Goal: Task Accomplishment & Management: Manage account settings

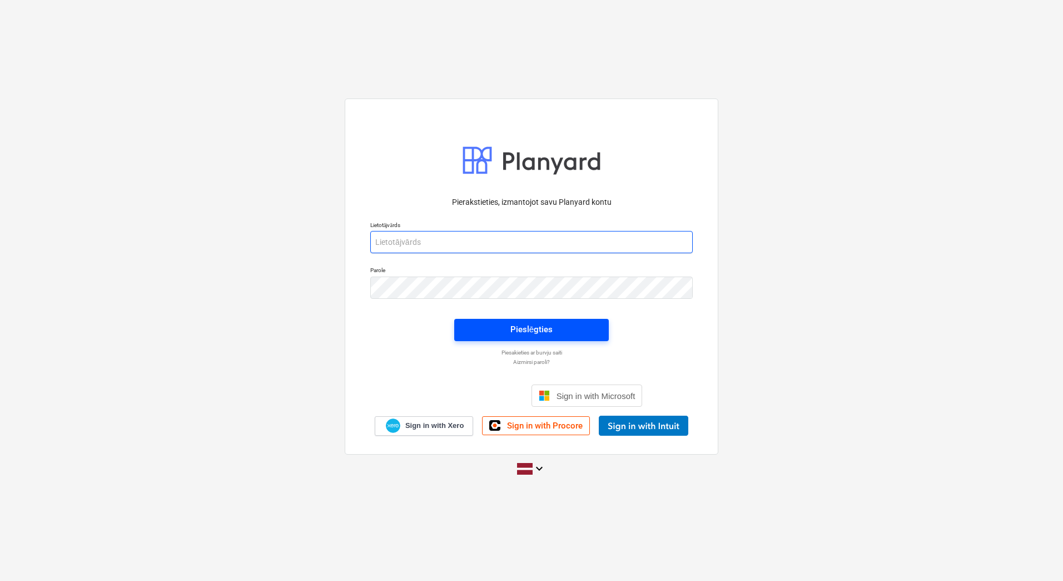
type input "[PERSON_NAME][EMAIL_ADDRESS][PERSON_NAME][DOMAIN_NAME]"
click at [520, 331] on div "Pieslēgties" at bounding box center [532, 329] width 42 height 14
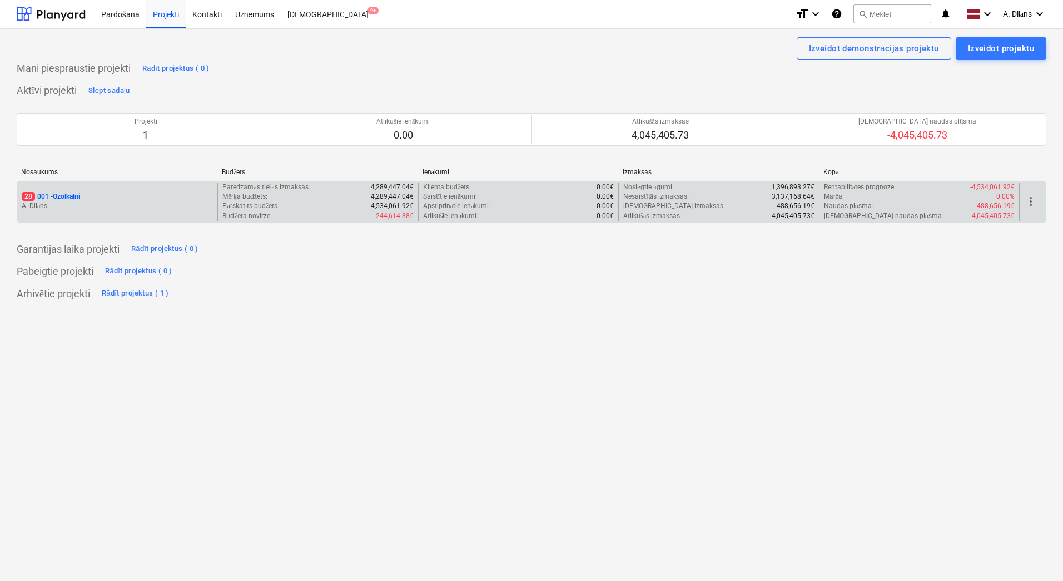
click at [176, 206] on p "A. Dilāns" at bounding box center [117, 205] width 191 height 9
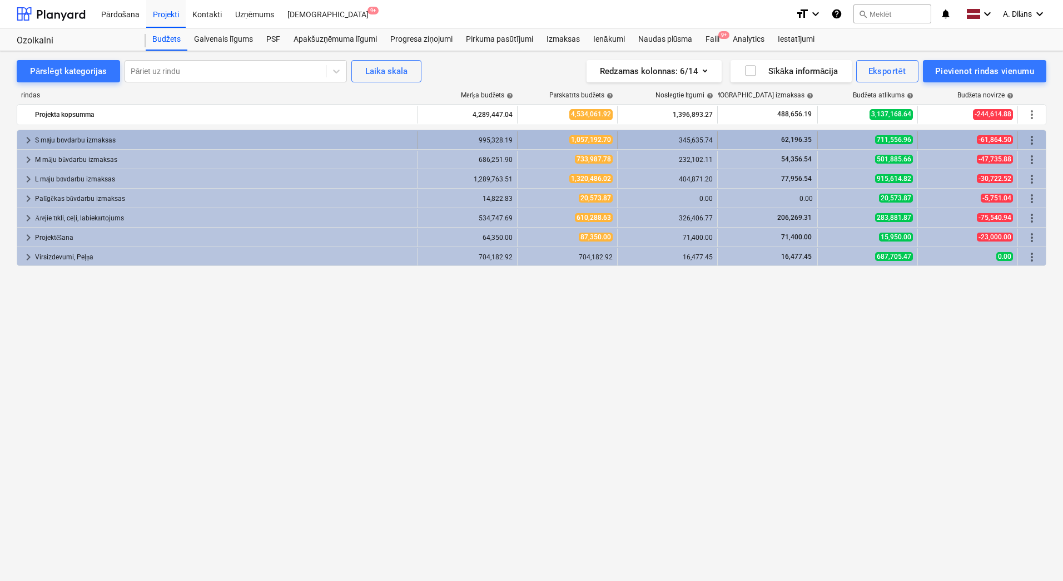
click at [27, 141] on span "keyboard_arrow_right" at bounding box center [28, 139] width 13 height 13
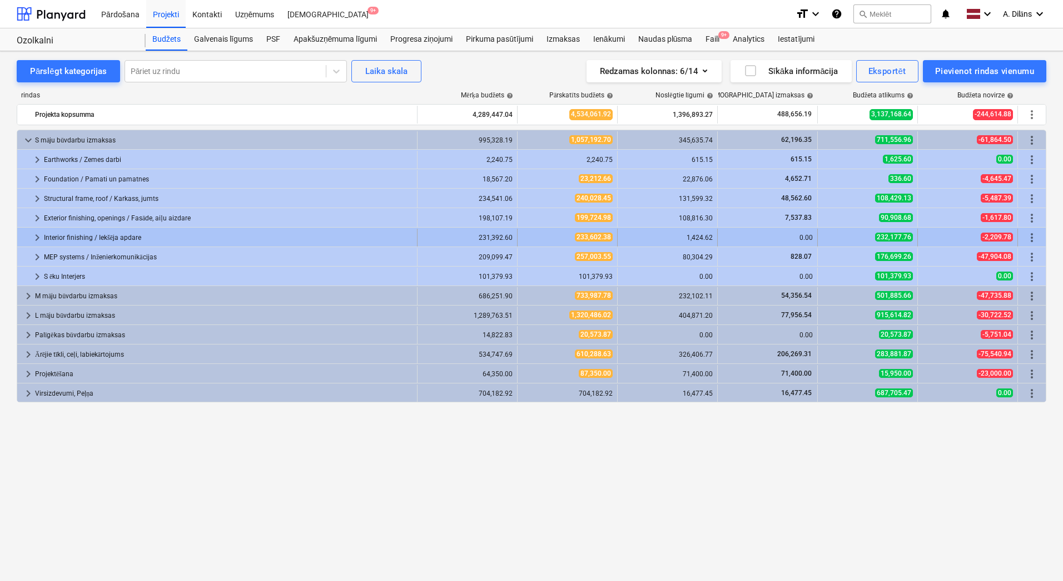
click at [37, 238] on span "keyboard_arrow_right" at bounding box center [37, 237] width 13 height 13
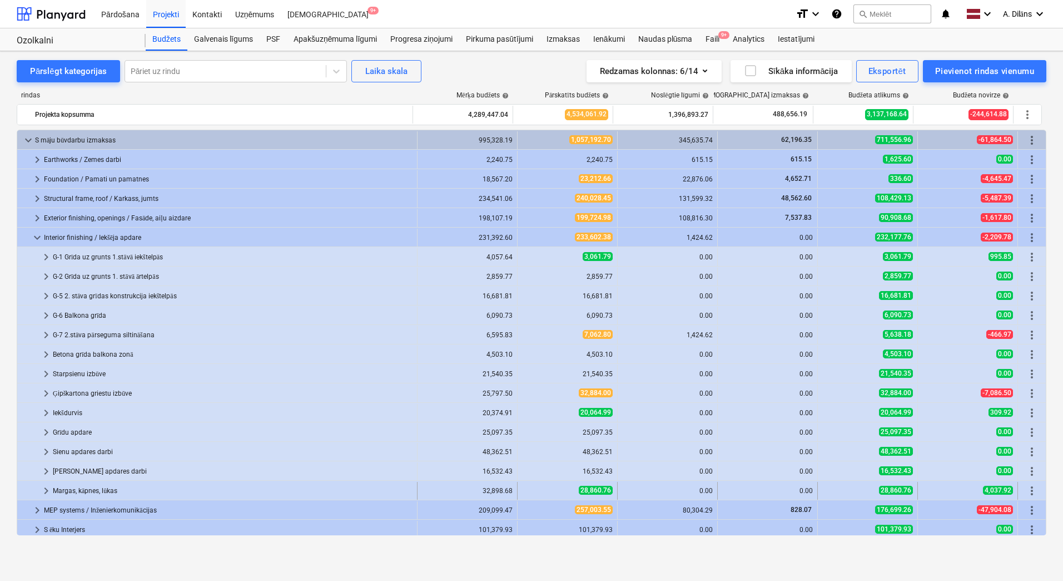
click at [45, 493] on span "keyboard_arrow_right" at bounding box center [45, 490] width 13 height 13
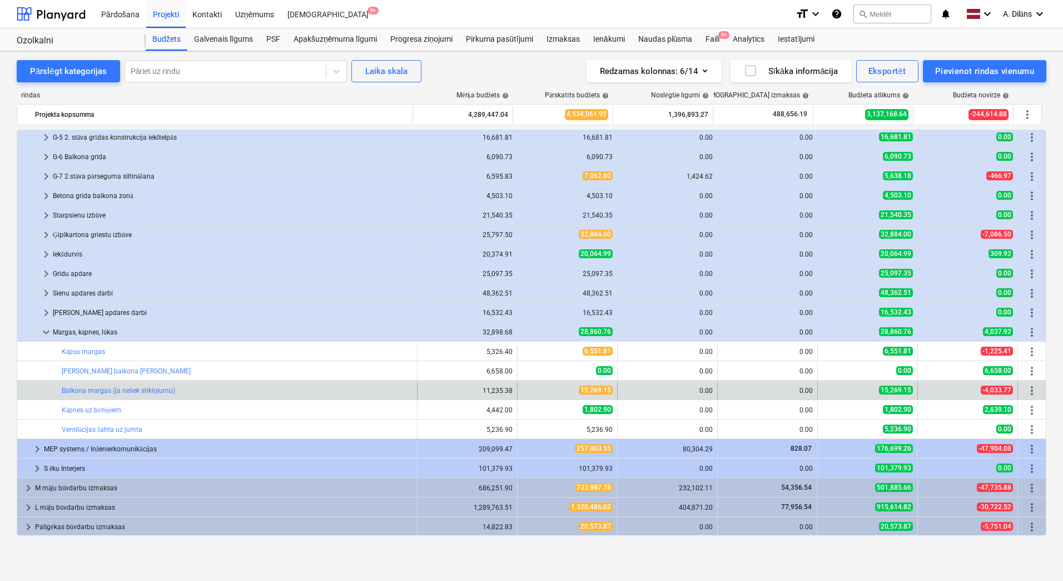
scroll to position [167, 0]
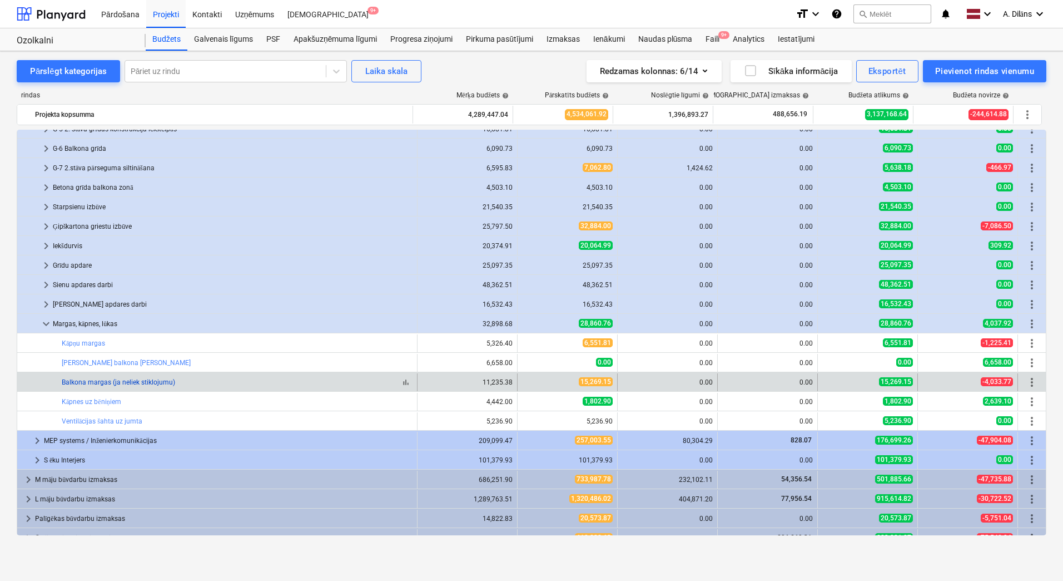
click at [107, 383] on link "Balkona margas (ja neliek stiklojumu)" at bounding box center [118, 382] width 113 height 8
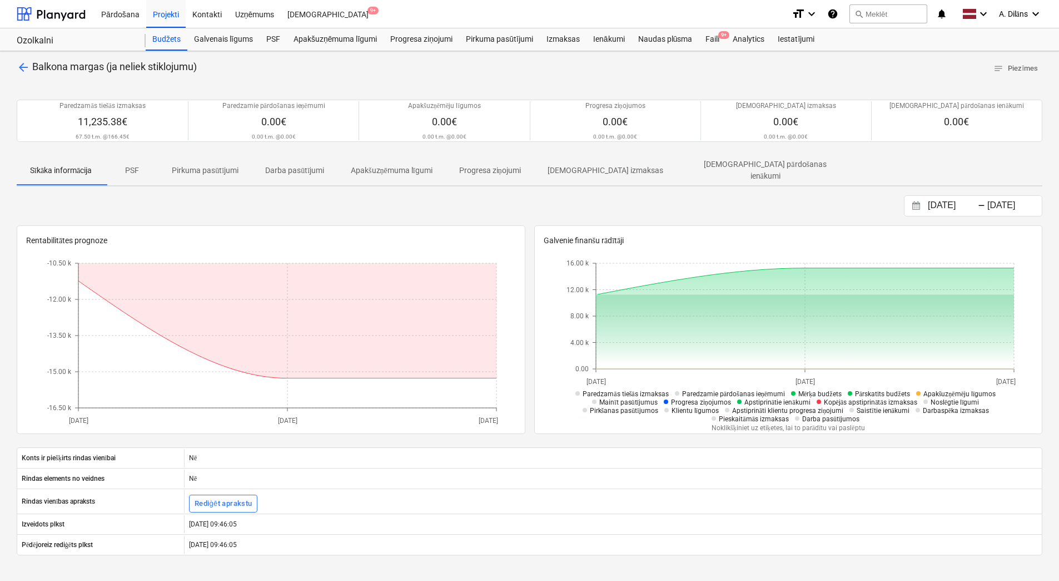
click at [136, 169] on p "PSF" at bounding box center [131, 171] width 27 height 12
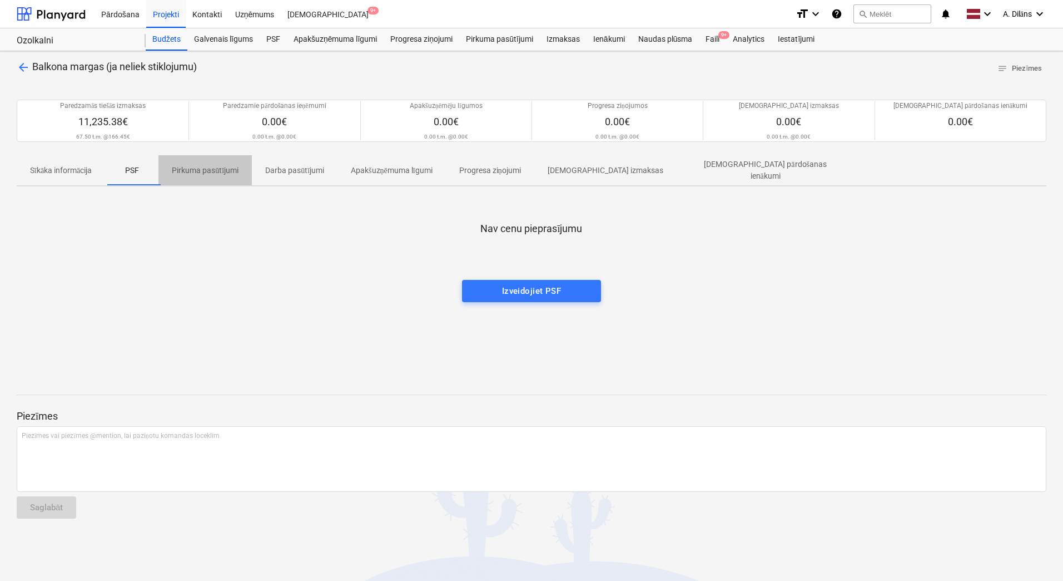
click at [217, 177] on span "Pirkuma pasūtījumi" at bounding box center [204, 170] width 93 height 18
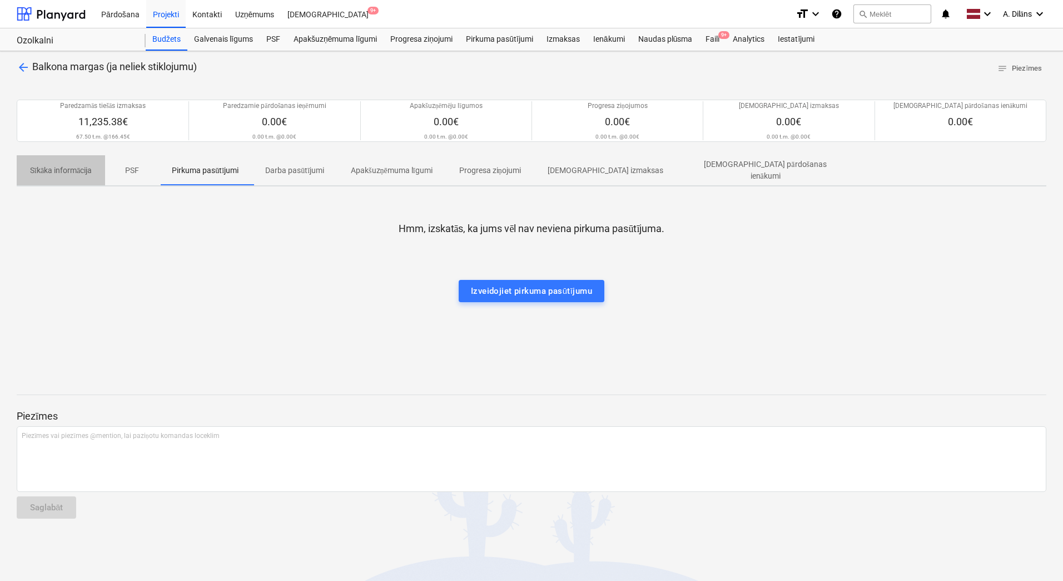
click at [80, 175] on span "Sīkāka informācija" at bounding box center [61, 170] width 88 height 18
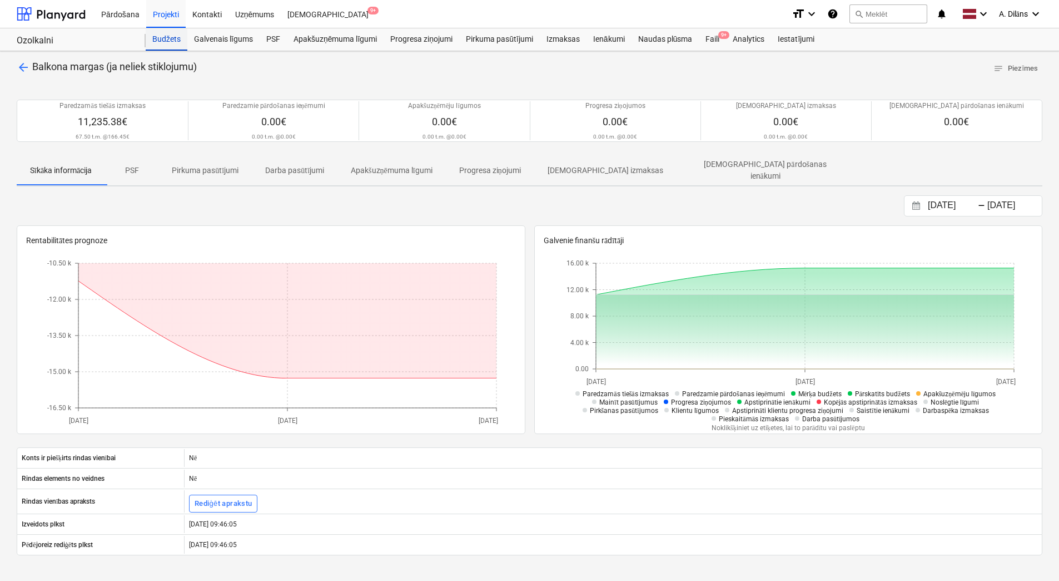
click at [166, 41] on div "Budžets" at bounding box center [167, 39] width 42 height 22
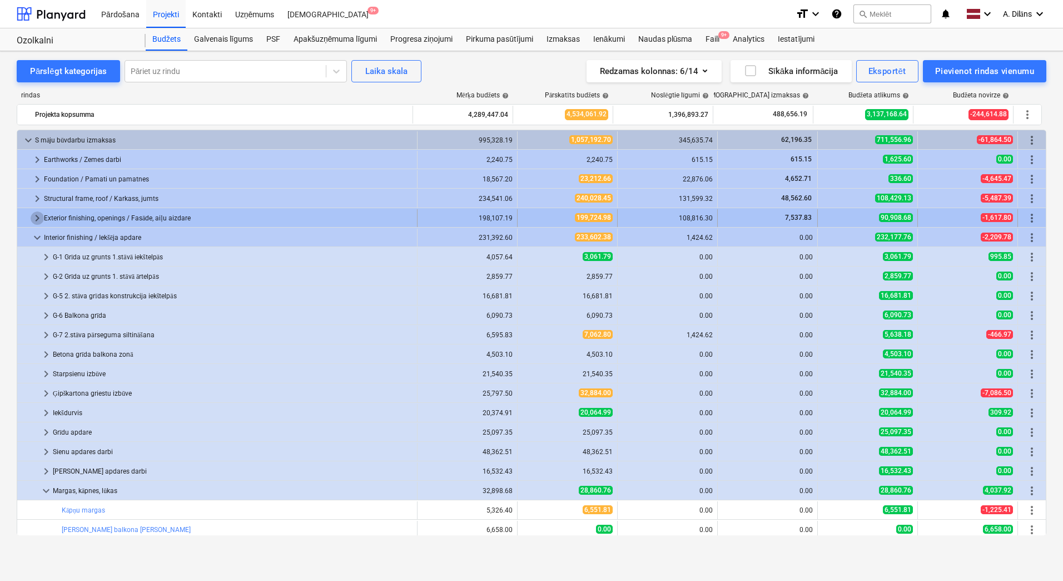
click at [42, 214] on span "keyboard_arrow_right" at bounding box center [37, 217] width 13 height 13
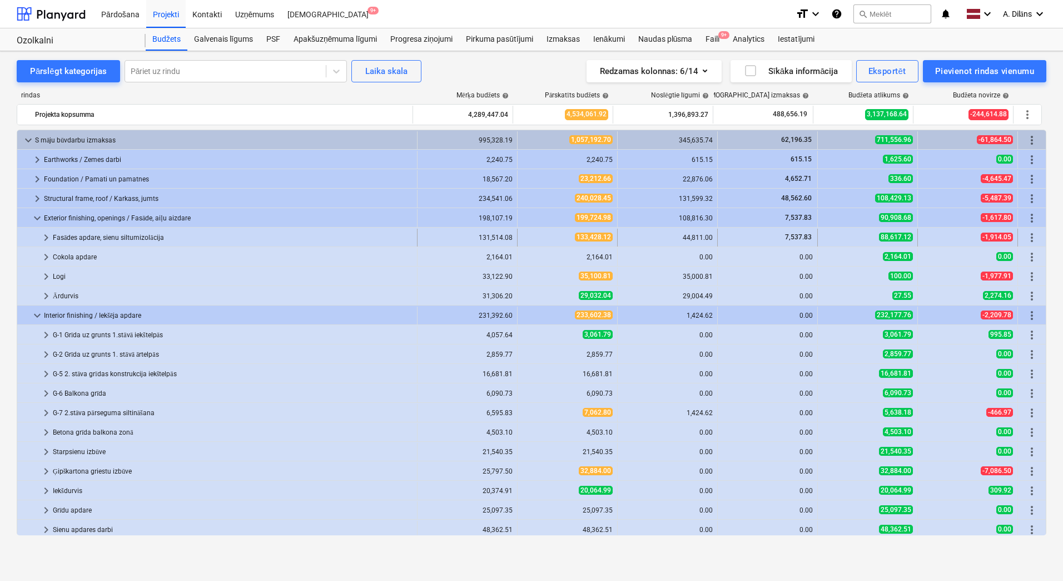
click at [46, 238] on span "keyboard_arrow_right" at bounding box center [45, 237] width 13 height 13
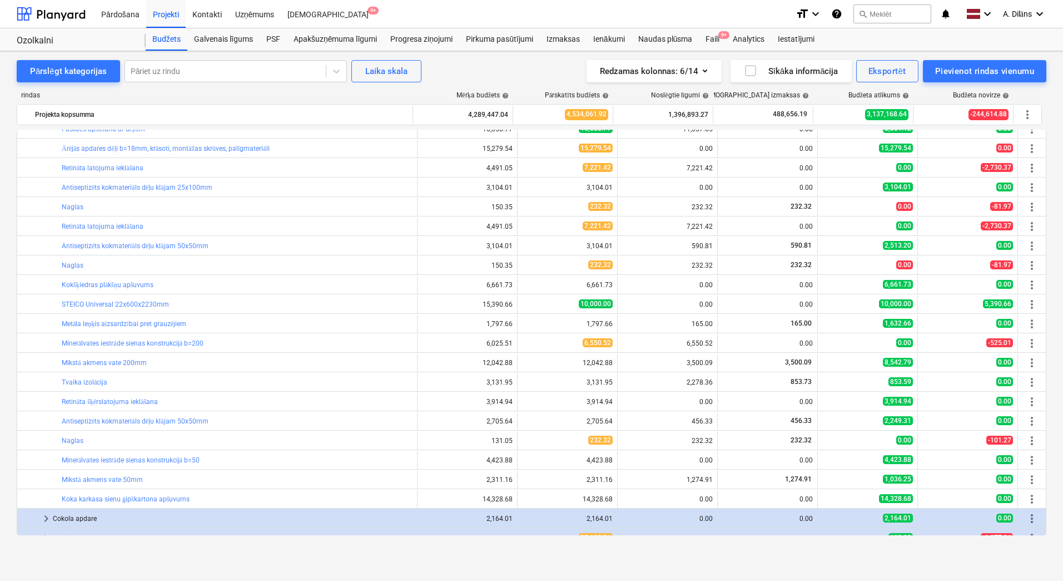
scroll to position [111, 0]
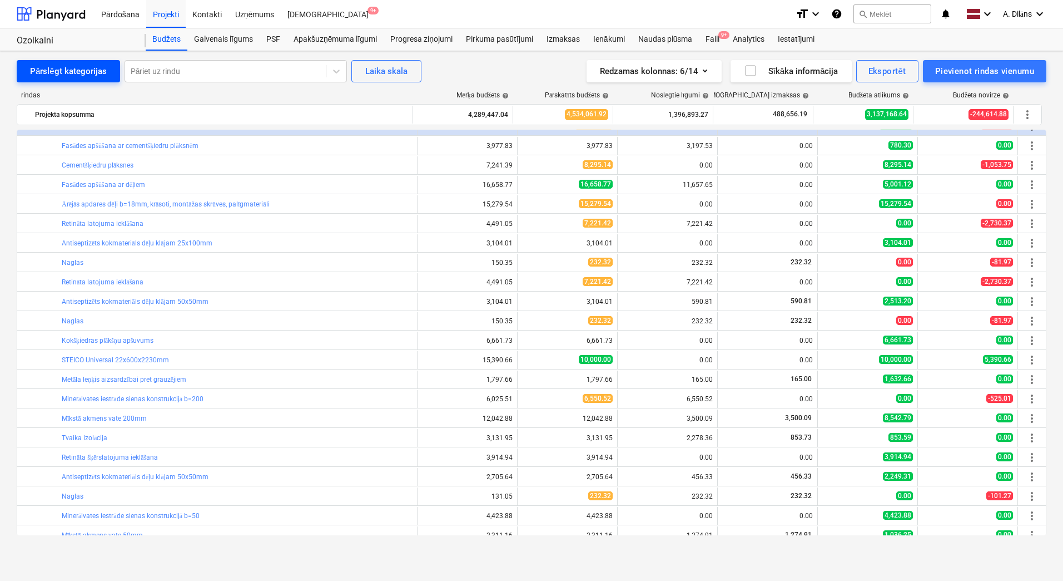
click at [68, 73] on div "Pārslēgt kategorijas" at bounding box center [68, 71] width 77 height 14
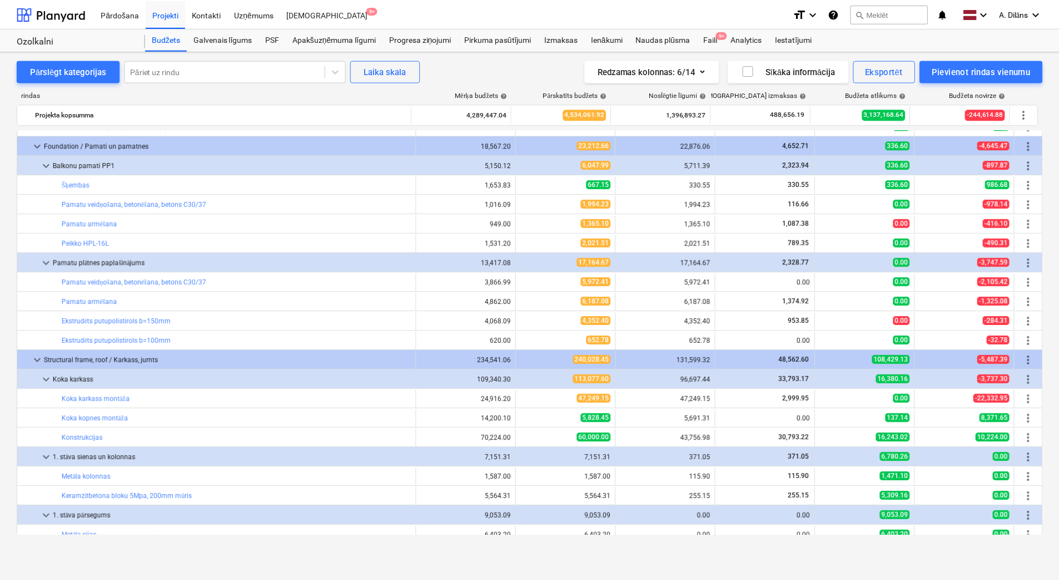
scroll to position [0, 0]
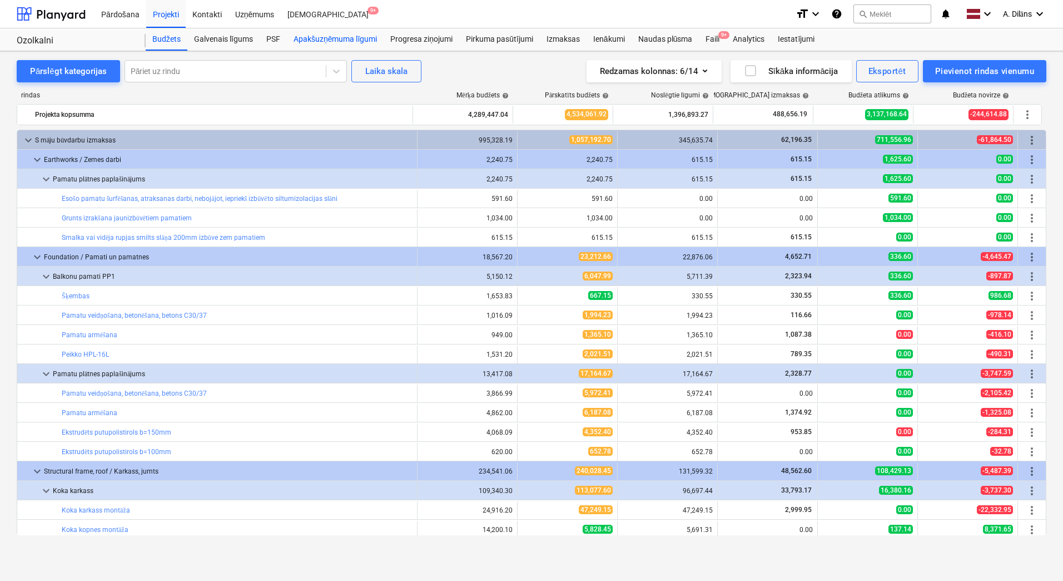
click at [316, 42] on div "Apakšuzņēmuma līgumi" at bounding box center [335, 39] width 97 height 22
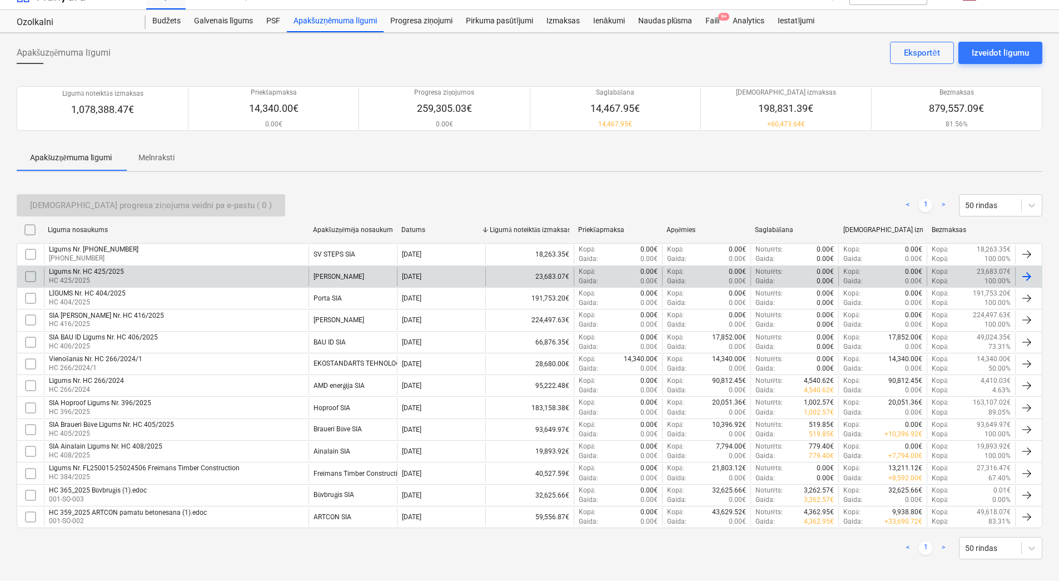
scroll to position [28, 0]
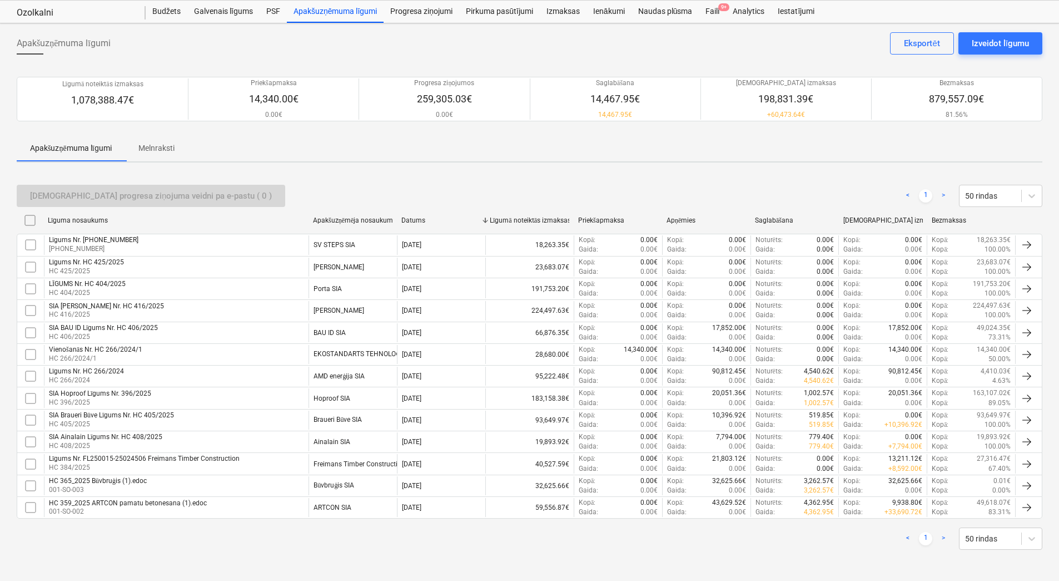
click at [336, 398] on div "Hoproof SIA" at bounding box center [332, 398] width 37 height 8
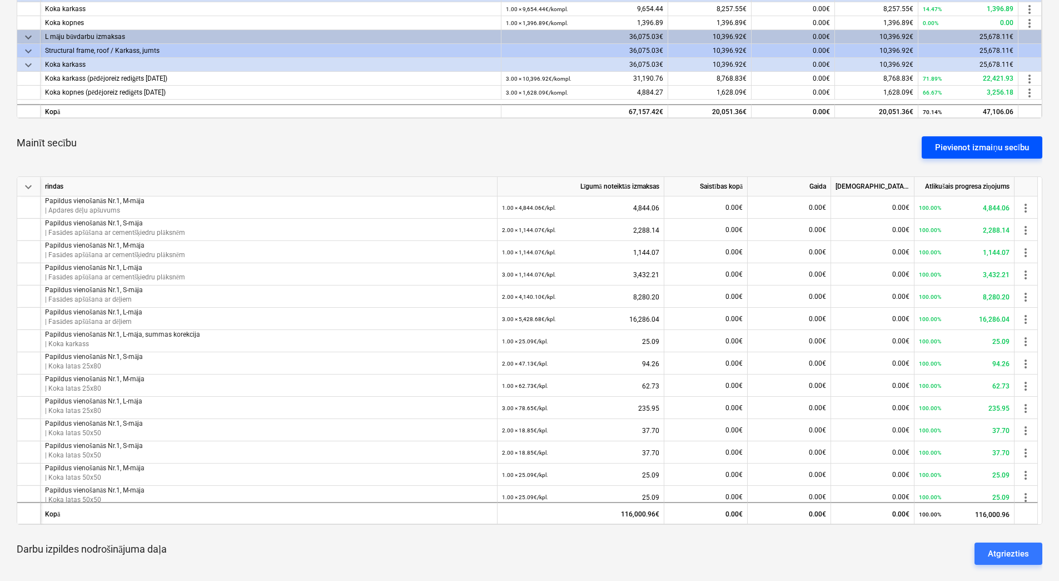
click at [945, 144] on div "Pievienot izmaiņu secību" at bounding box center [982, 147] width 94 height 14
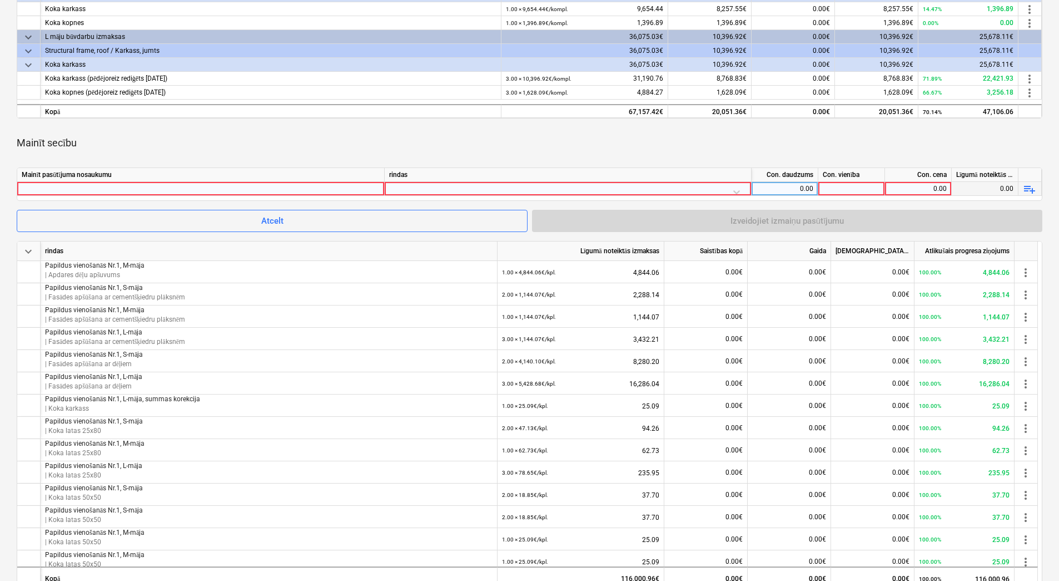
click at [351, 190] on div at bounding box center [201, 188] width 358 height 13
type input "ddsf"
click at [526, 188] on div at bounding box center [568, 191] width 358 height 19
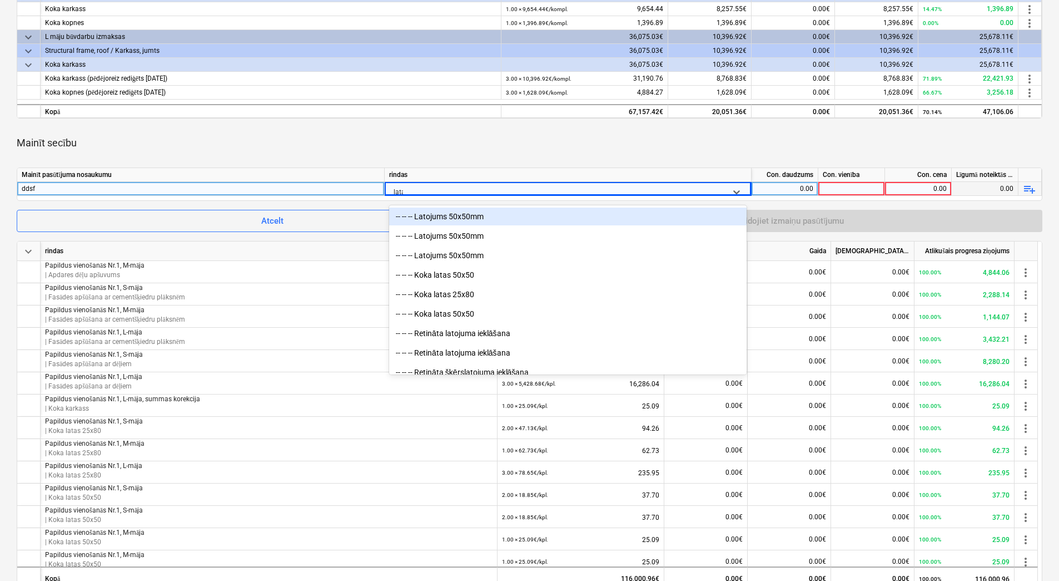
type input "latas"
